Goal: Information Seeking & Learning: Learn about a topic

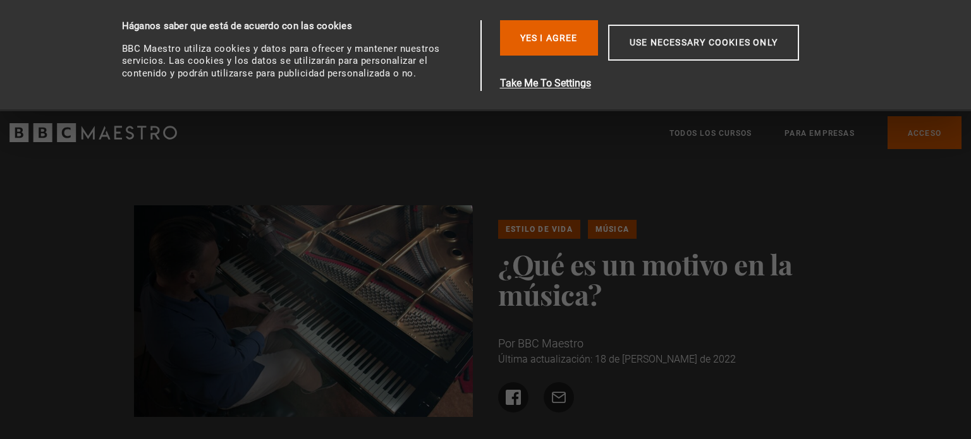
drag, startPoint x: 0, startPoint y: 0, endPoint x: 356, endPoint y: 272, distance: 448.6
click at [356, 272] on img at bounding box center [303, 311] width 339 height 212
click at [422, 185] on div "Estilo de vida Música ¿Qué es un motivo en la música? Por BBC Maestro Última ac…" at bounding box center [485, 316] width 971 height 323
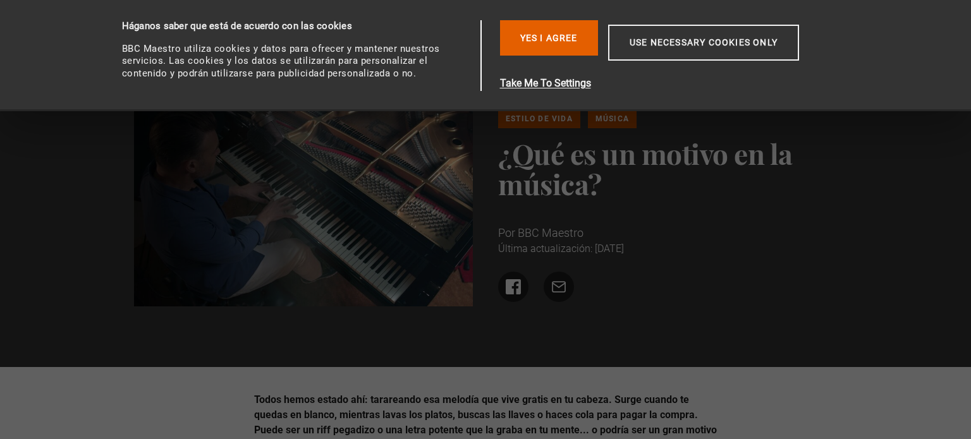
drag, startPoint x: 246, startPoint y: 427, endPoint x: 813, endPoint y: 53, distance: 678.6
drag, startPoint x: 813, startPoint y: 53, endPoint x: 935, endPoint y: 31, distance: 124.6
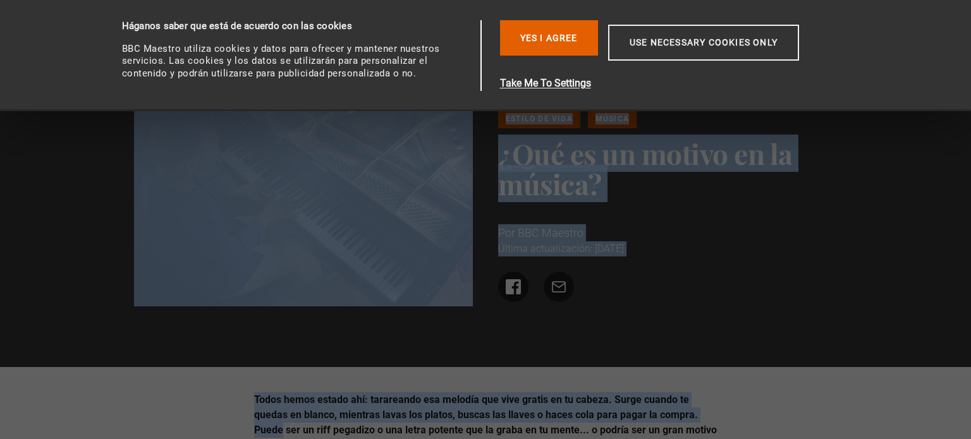
click at [680, 151] on font "¿Qué es un motivo en la música?" at bounding box center [645, 169] width 294 height 68
click at [679, 151] on font "¿Qué es un motivo en la música?" at bounding box center [645, 169] width 294 height 68
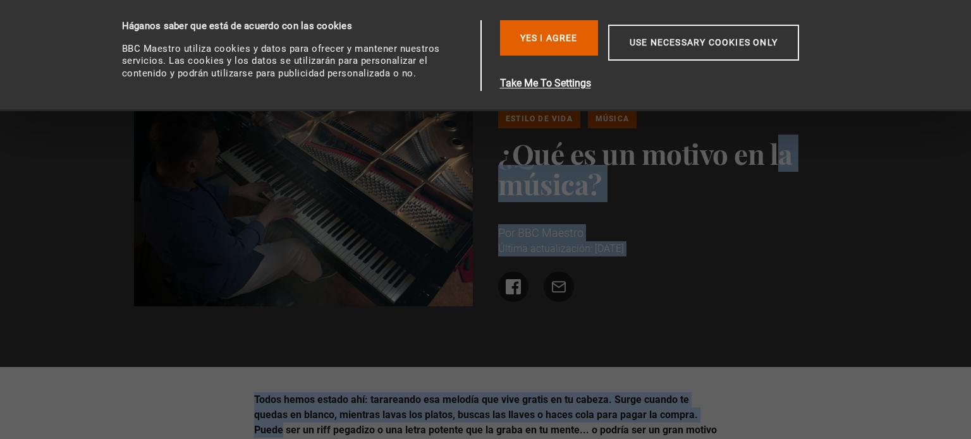
click at [579, 250] on font "Última actualización: [DATE]" at bounding box center [561, 249] width 126 height 12
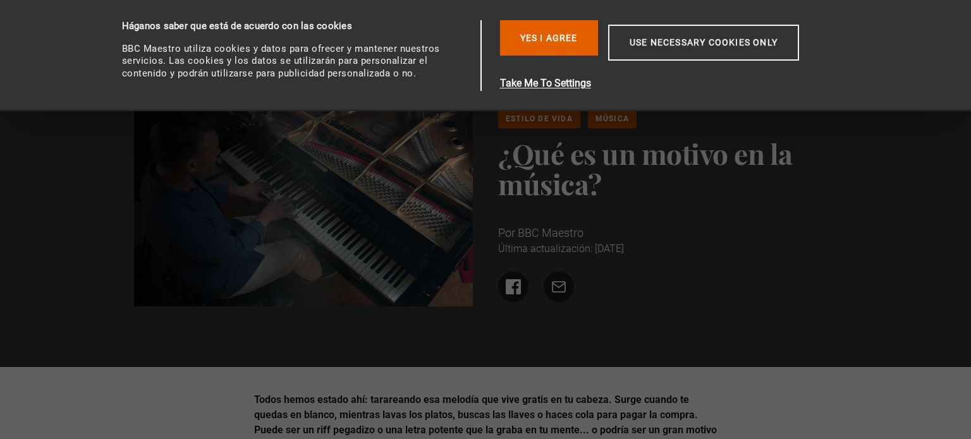
click at [574, 397] on font "Todos hemos estado ahí: tarareando esa melodía que vive gratis en tu cabeza. Su…" at bounding box center [485, 423] width 463 height 58
